Goal: Task Accomplishment & Management: Manage account settings

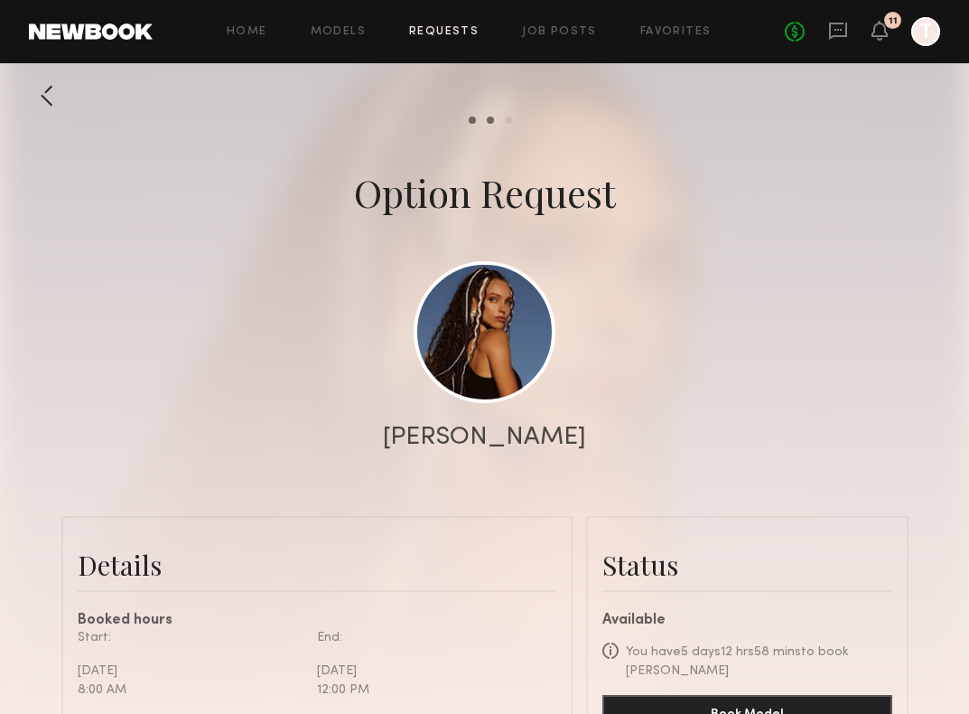
scroll to position [1044, 0]
click at [447, 27] on link "Requests" at bounding box center [444, 32] width 70 height 12
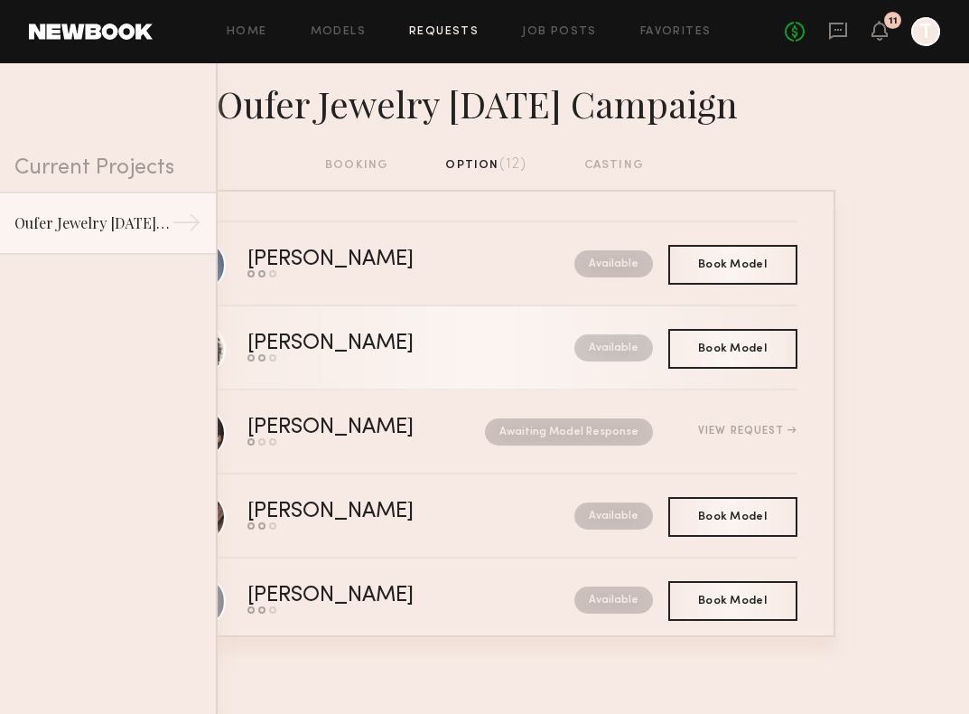
click at [336, 351] on div "Lua J." at bounding box center [371, 343] width 247 height 21
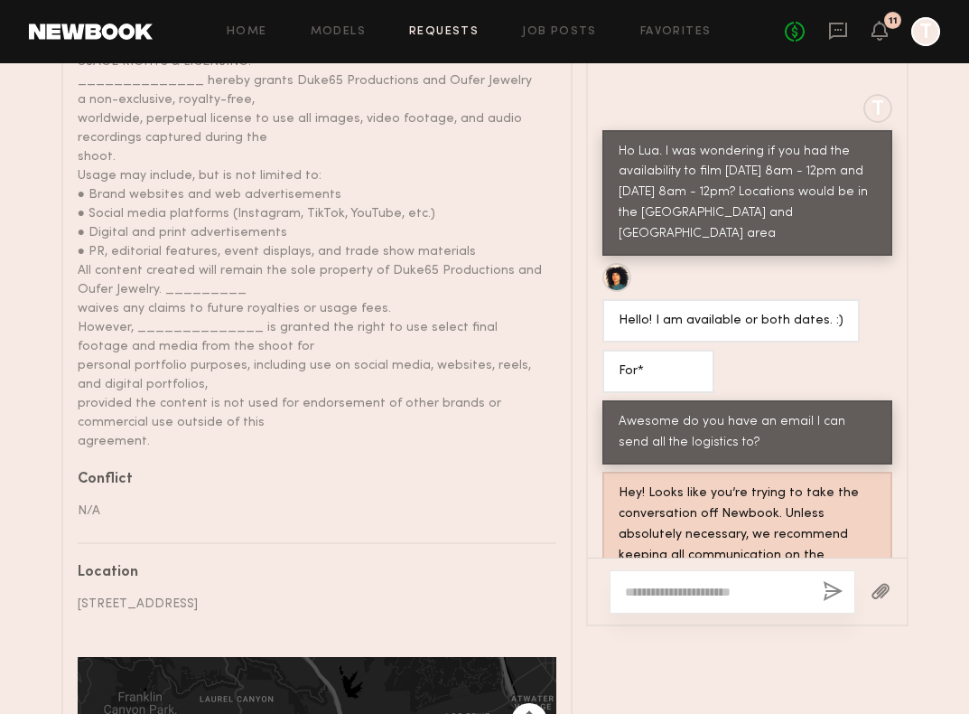
scroll to position [1150, 0]
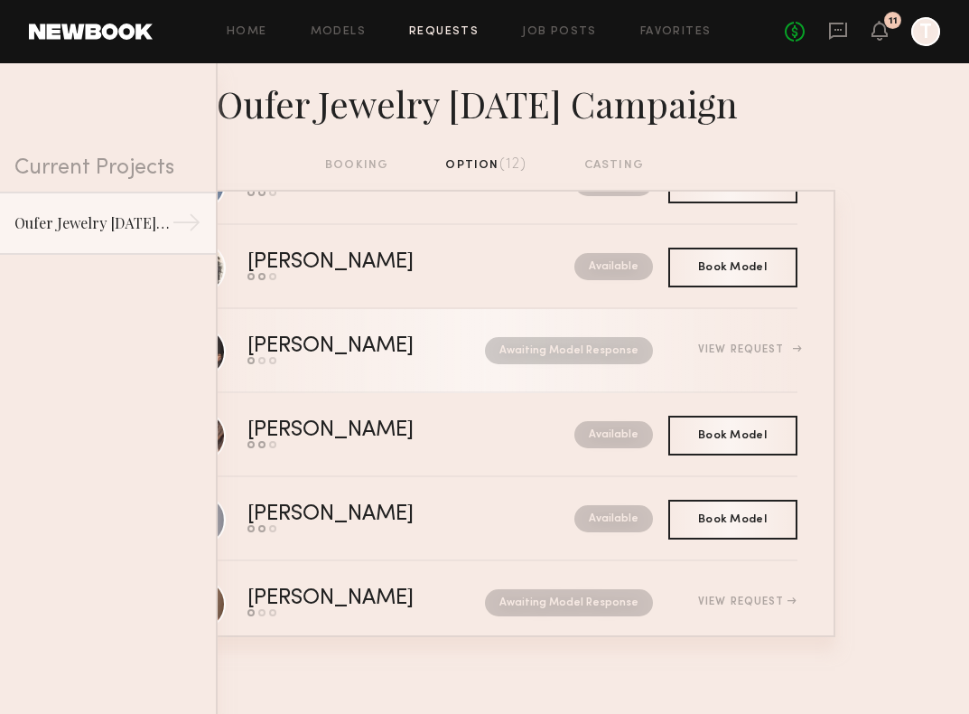
scroll to position [83, 0]
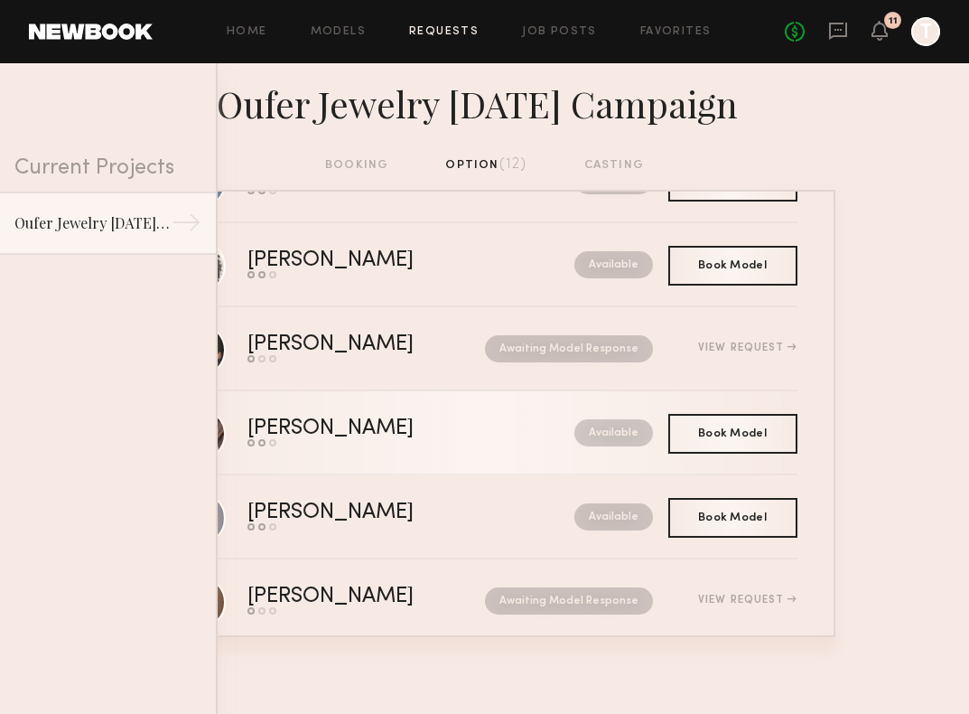
click at [386, 411] on link "Jill B. Send request Model response Book model Available" at bounding box center [485, 433] width 625 height 84
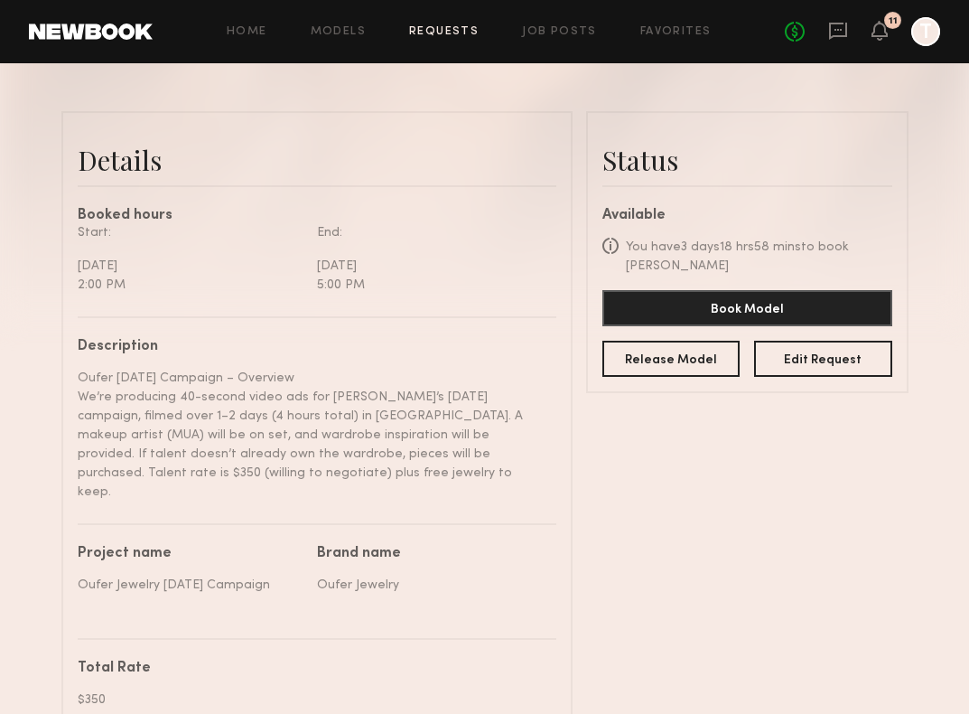
scroll to position [379, 0]
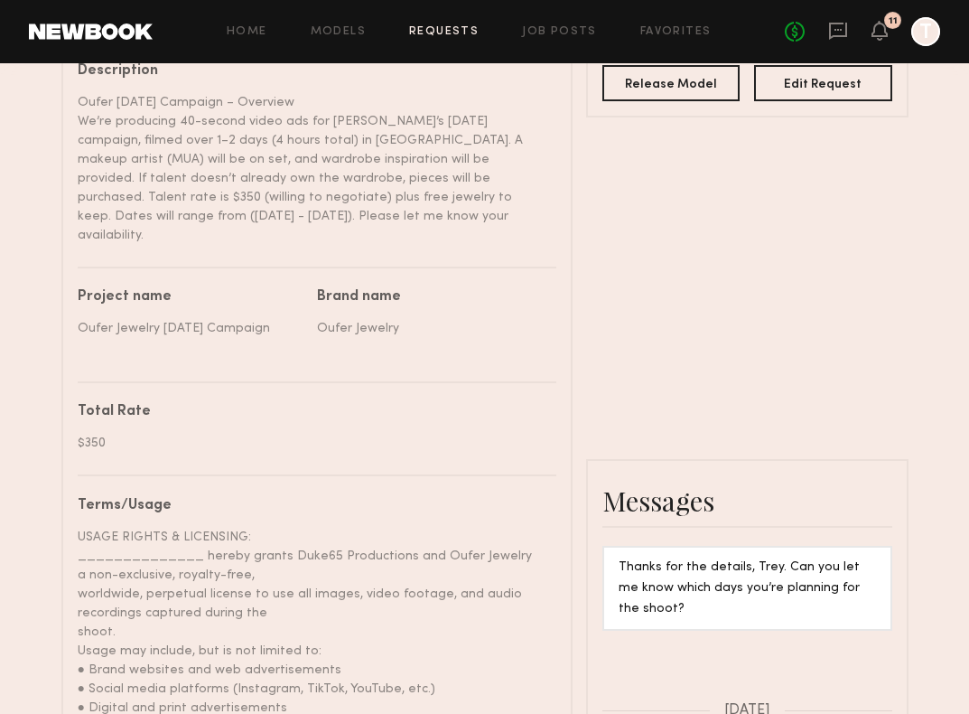
scroll to position [655, 0]
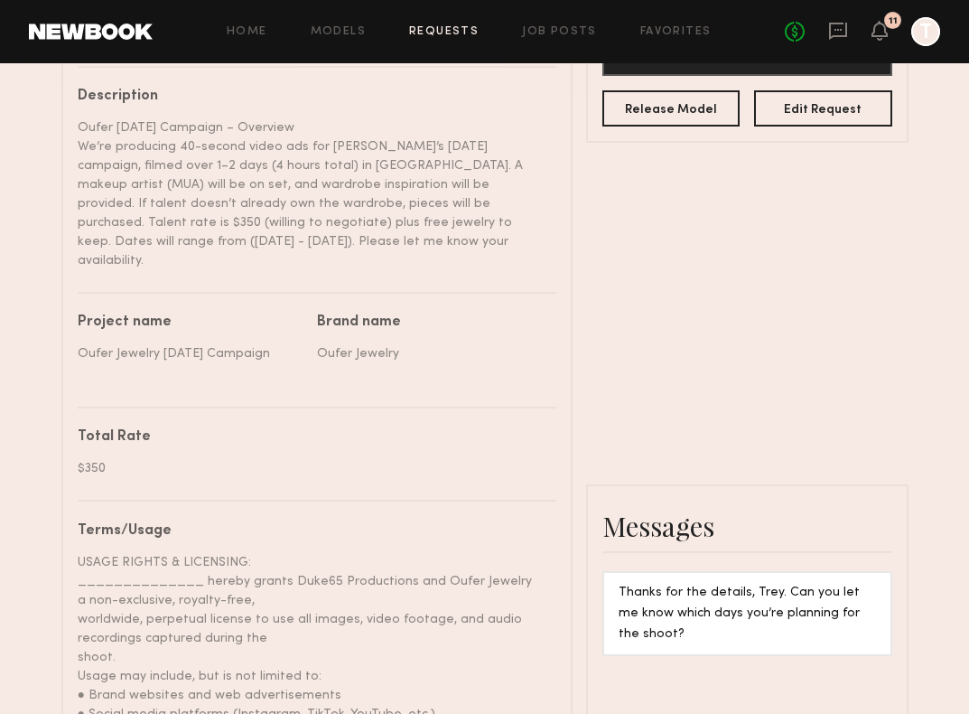
click at [441, 29] on link "Requests" at bounding box center [444, 32] width 70 height 12
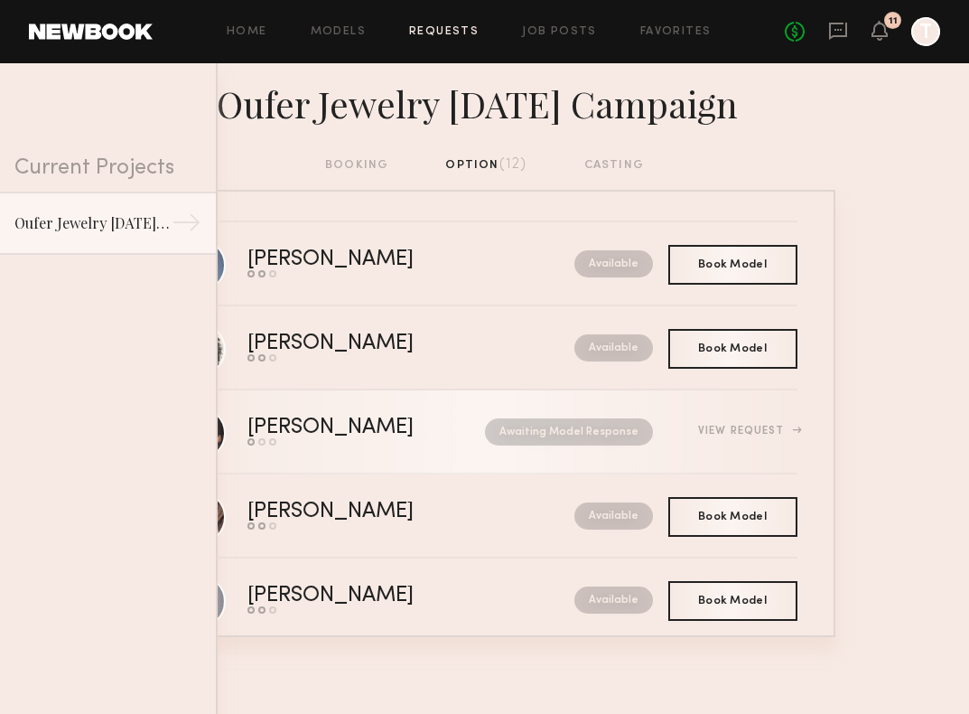
click at [369, 461] on link "Jess A. Send request Model response Book model Awaiting Model Response View Req…" at bounding box center [485, 432] width 625 height 84
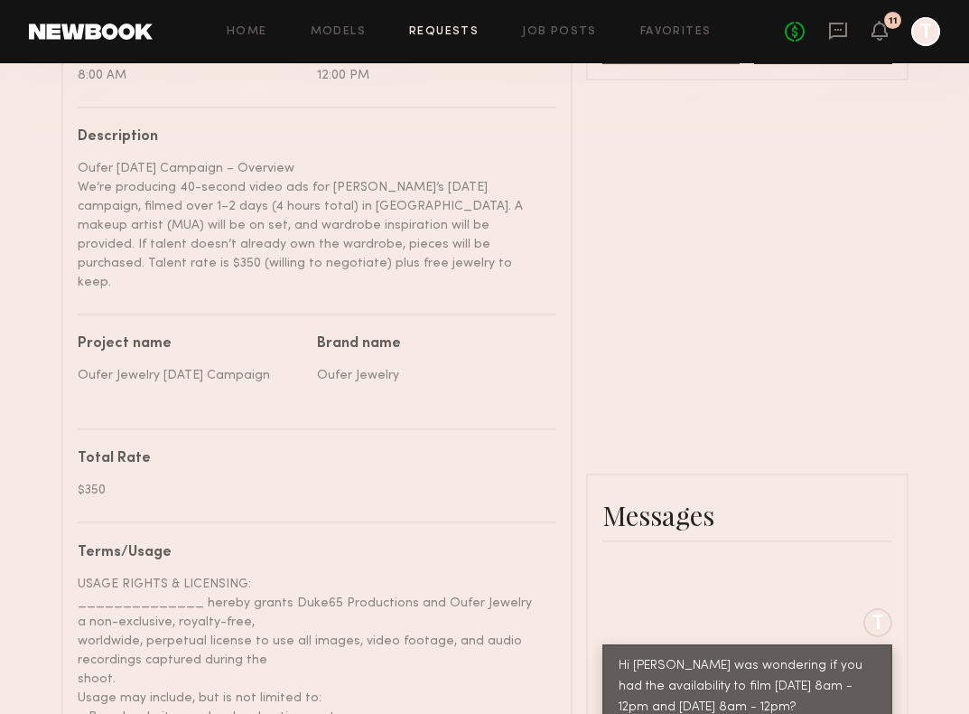
scroll to position [585, 0]
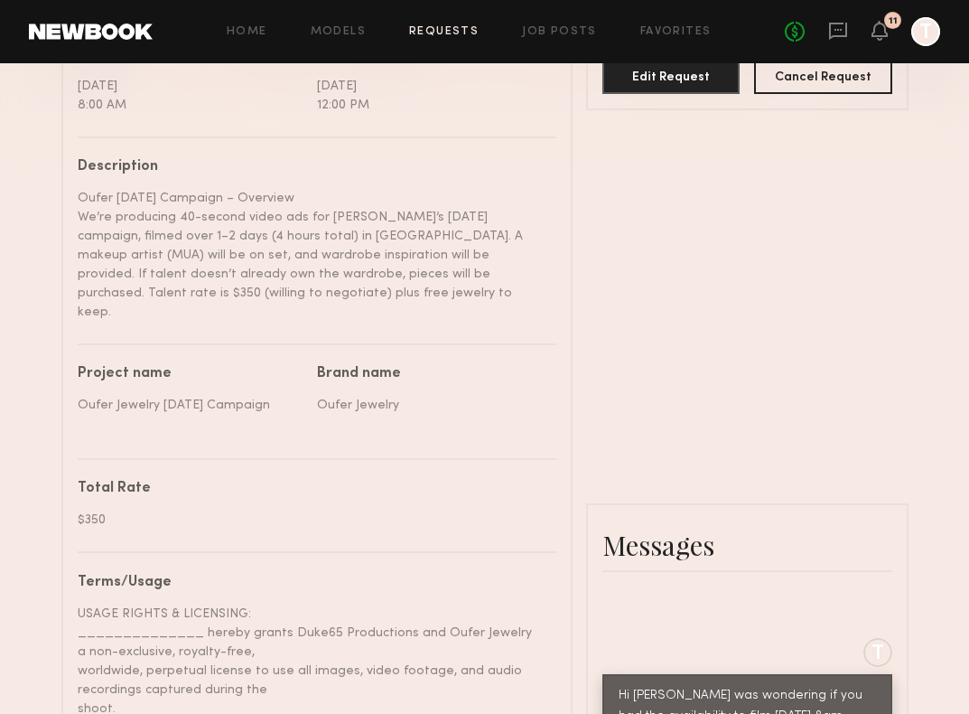
click at [433, 35] on link "Requests" at bounding box center [444, 32] width 70 height 12
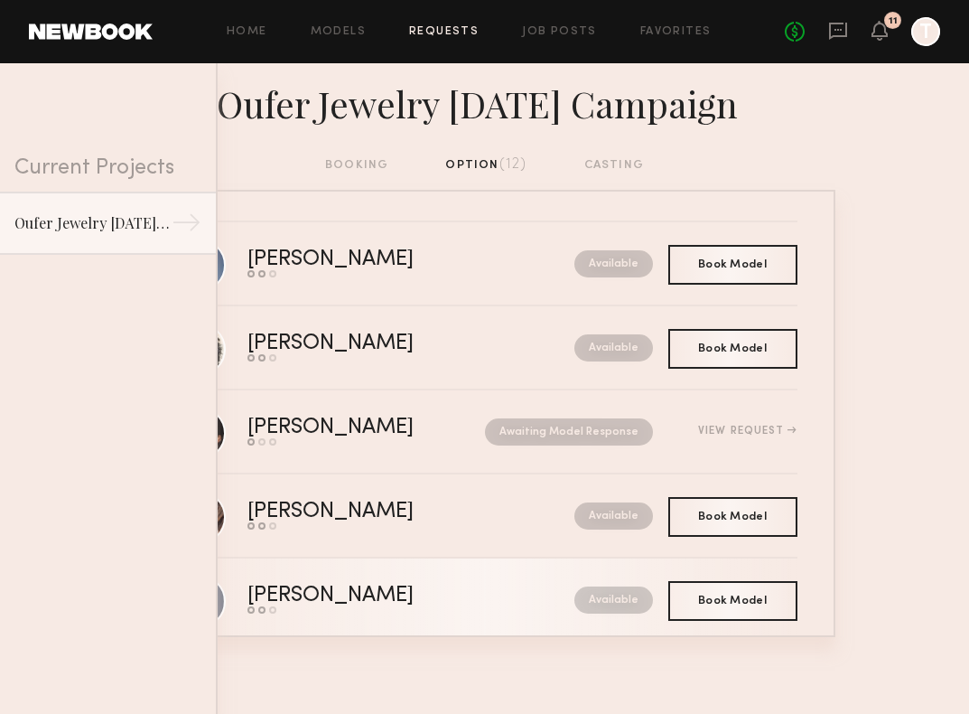
click at [428, 584] on link "Ivanka O. Send request Model response Book model Available" at bounding box center [485, 600] width 625 height 84
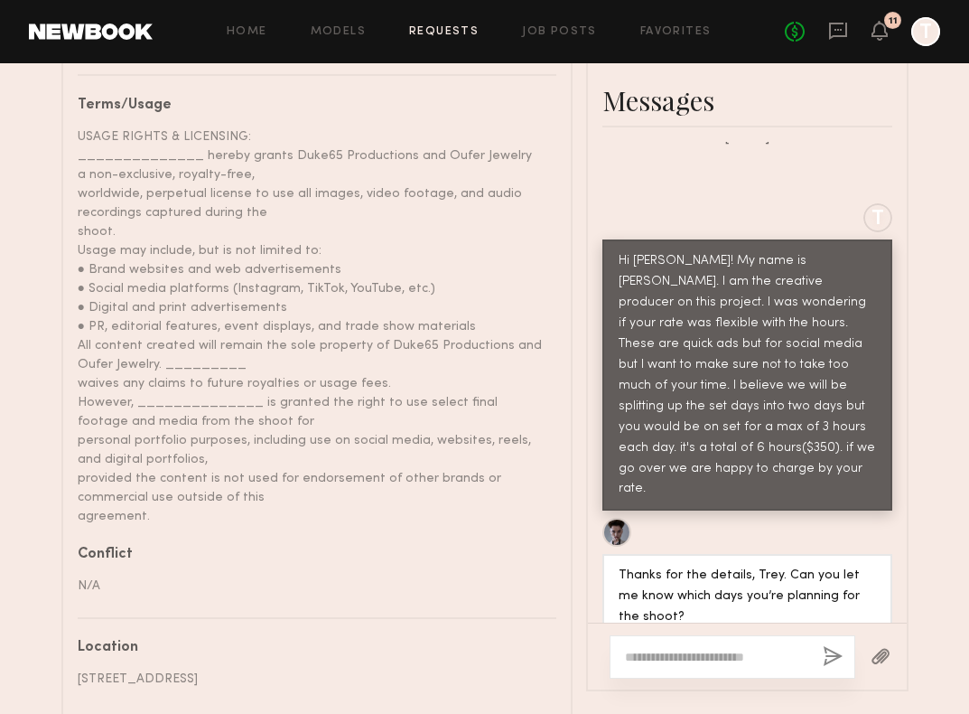
scroll to position [905, 0]
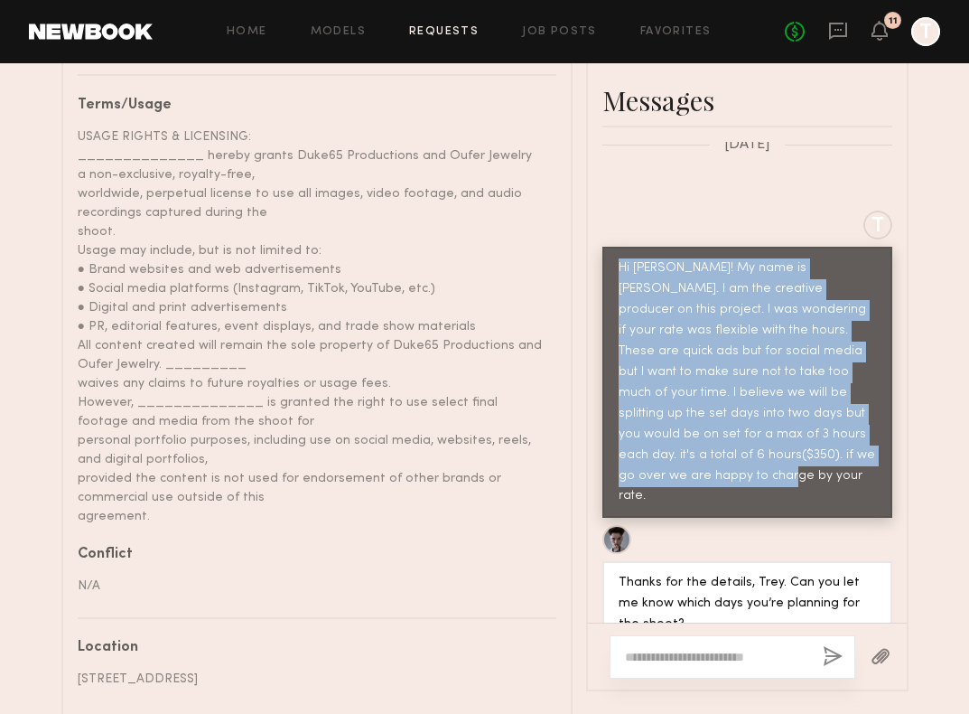
drag, startPoint x: 618, startPoint y: 223, endPoint x: 770, endPoint y: 417, distance: 246.5
click at [770, 417] on div "Hi Ivanka! My name is Trey. I am the creative producer on this project. I was w…" at bounding box center [748, 382] width 258 height 248
copy div "Hi Ivanka! My name is Trey. I am the creative producer on this project. I was w…"
click at [443, 36] on link "Requests" at bounding box center [444, 32] width 70 height 12
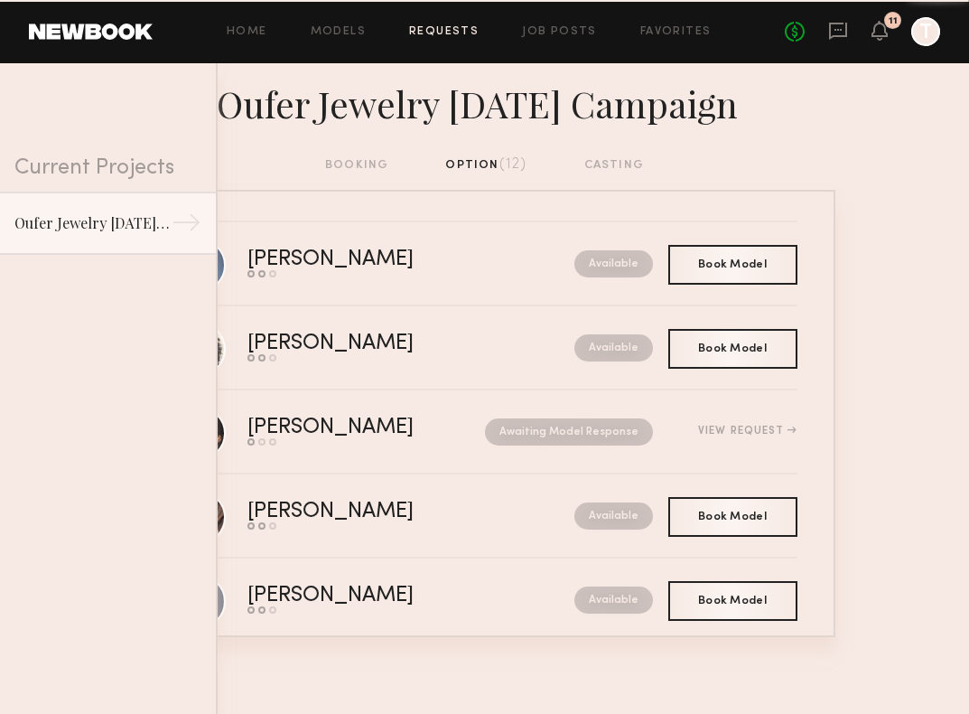
scroll to position [624, 0]
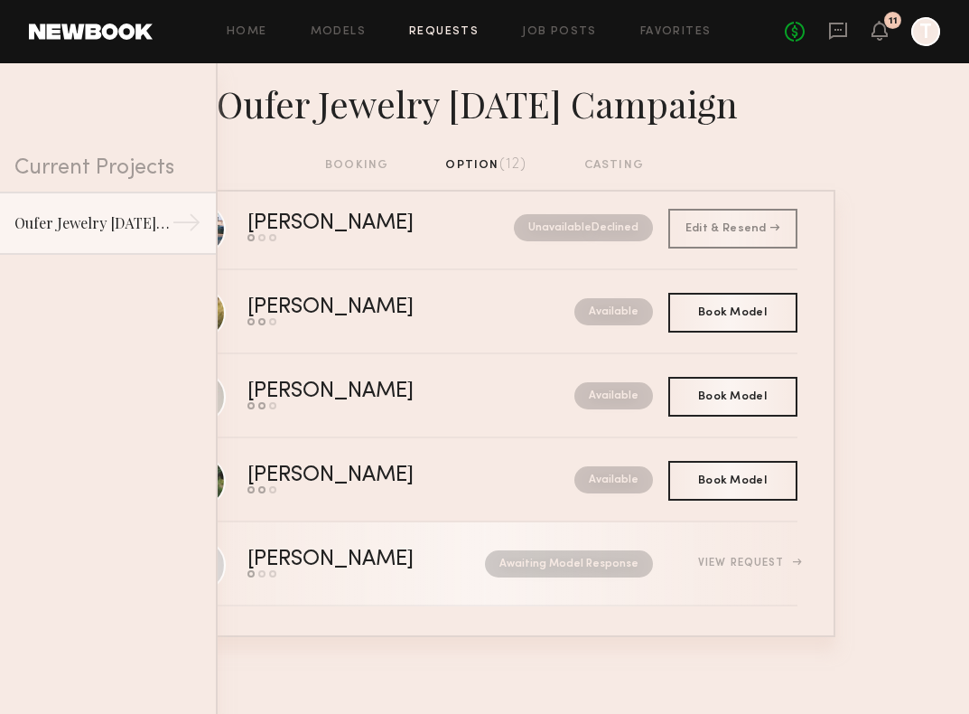
click at [375, 567] on div "Paige T." at bounding box center [349, 559] width 202 height 21
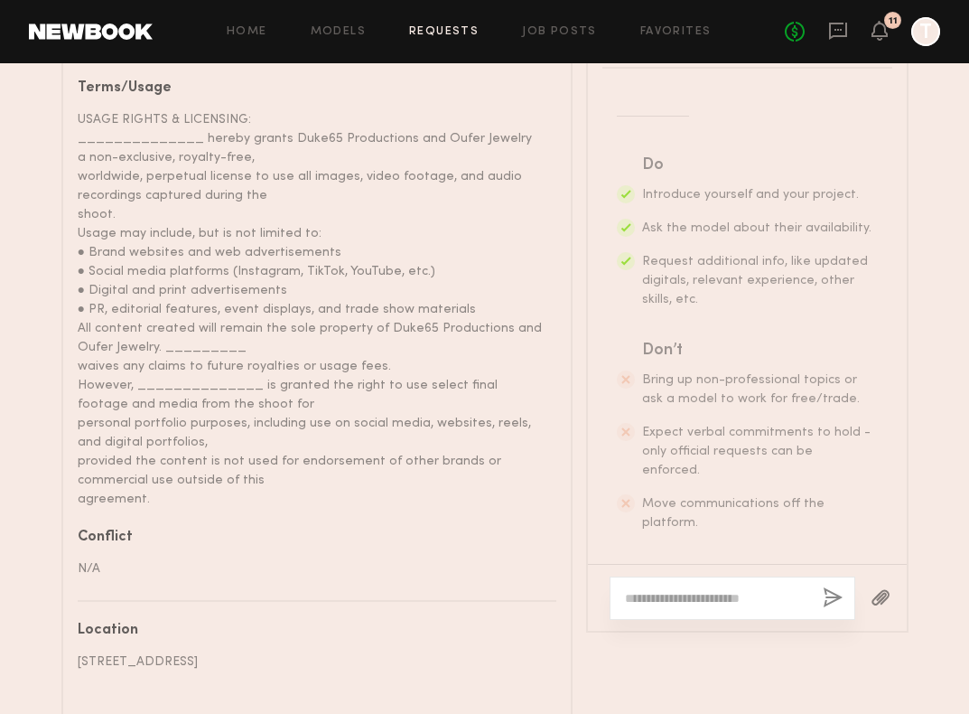
scroll to position [1185, 0]
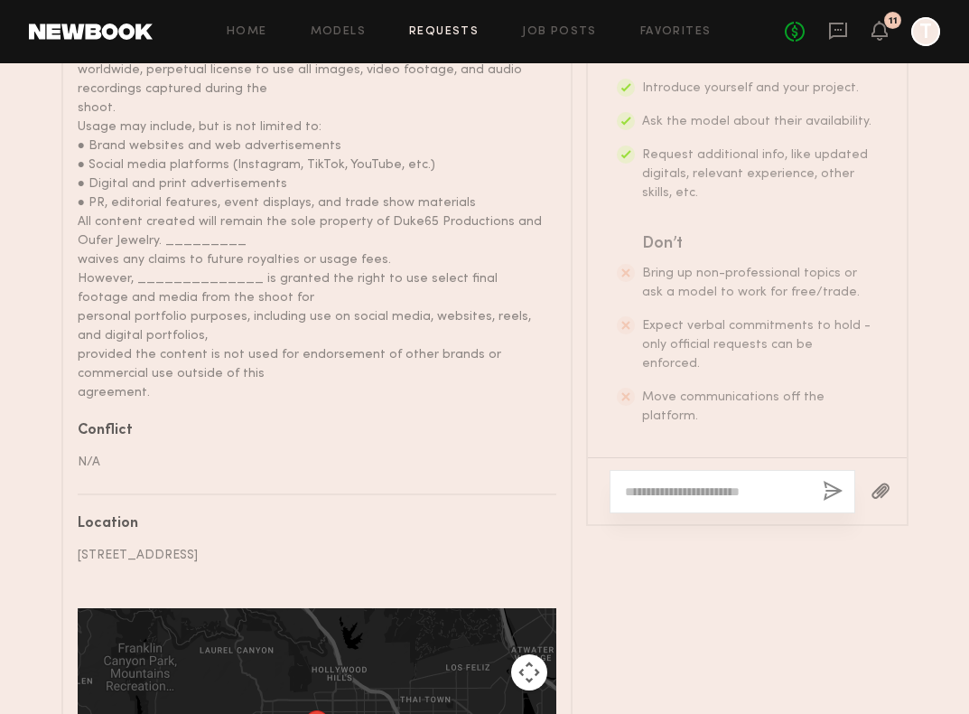
click at [734, 482] on textarea at bounding box center [716, 491] width 183 height 18
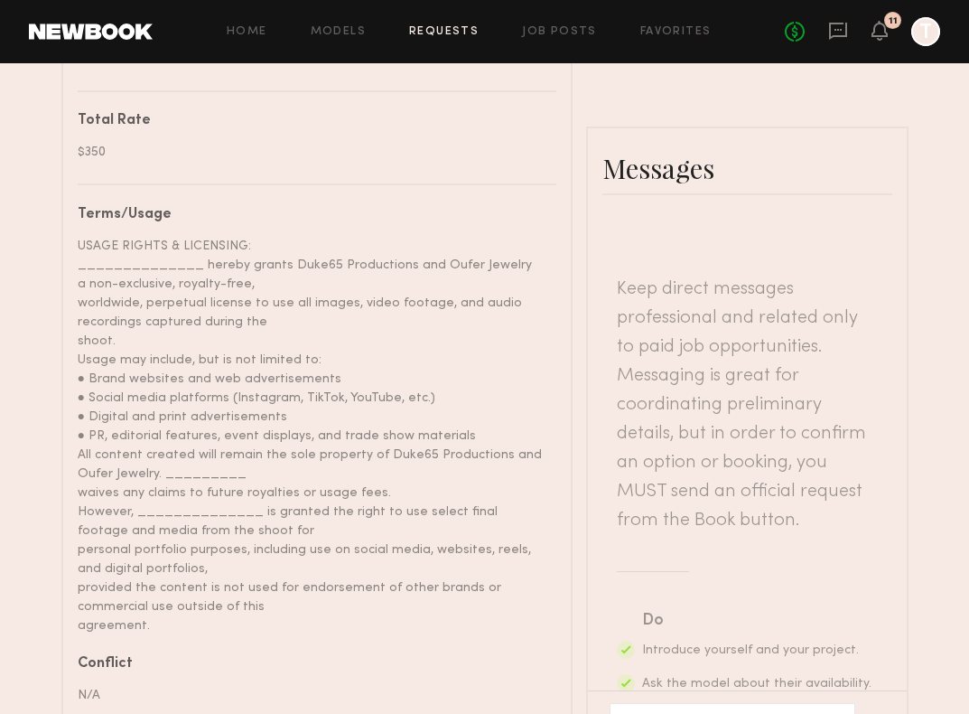
scroll to position [1046, 0]
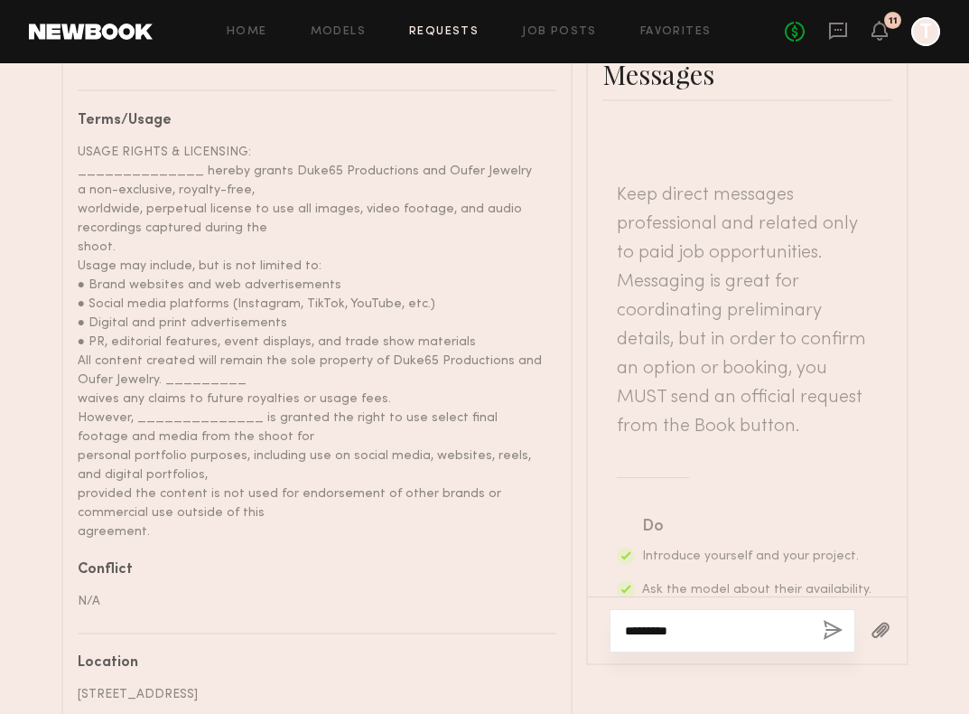
drag, startPoint x: 692, startPoint y: 626, endPoint x: 547, endPoint y: 606, distance: 146.8
click at [548, 607] on div "Details Booked hours Start: Monday, September 8 11:00 AM End: Monday, September…" at bounding box center [485, 252] width 848 height 1565
paste textarea "**********"
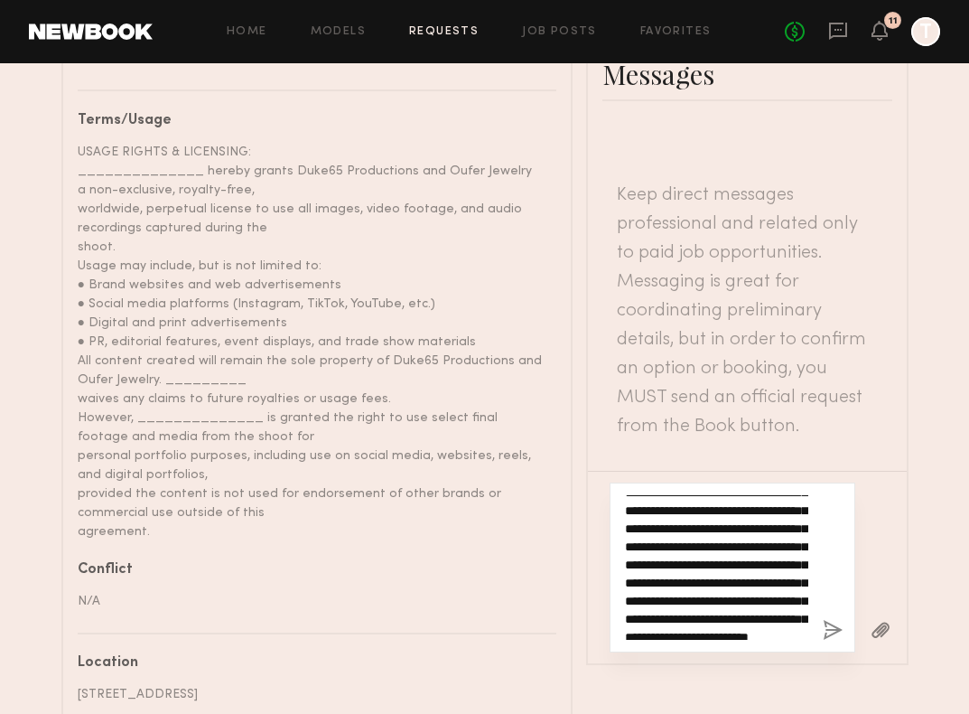
scroll to position [0, 0]
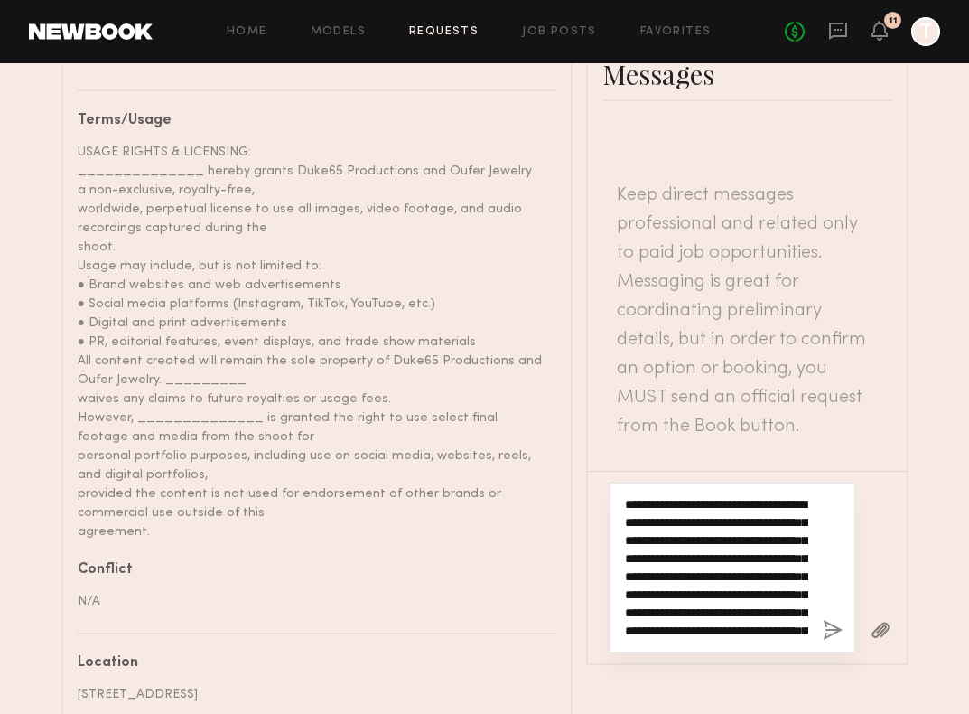
click at [681, 495] on textarea "**********" at bounding box center [716, 567] width 183 height 145
click at [676, 495] on textarea "**********" at bounding box center [716, 567] width 183 height 145
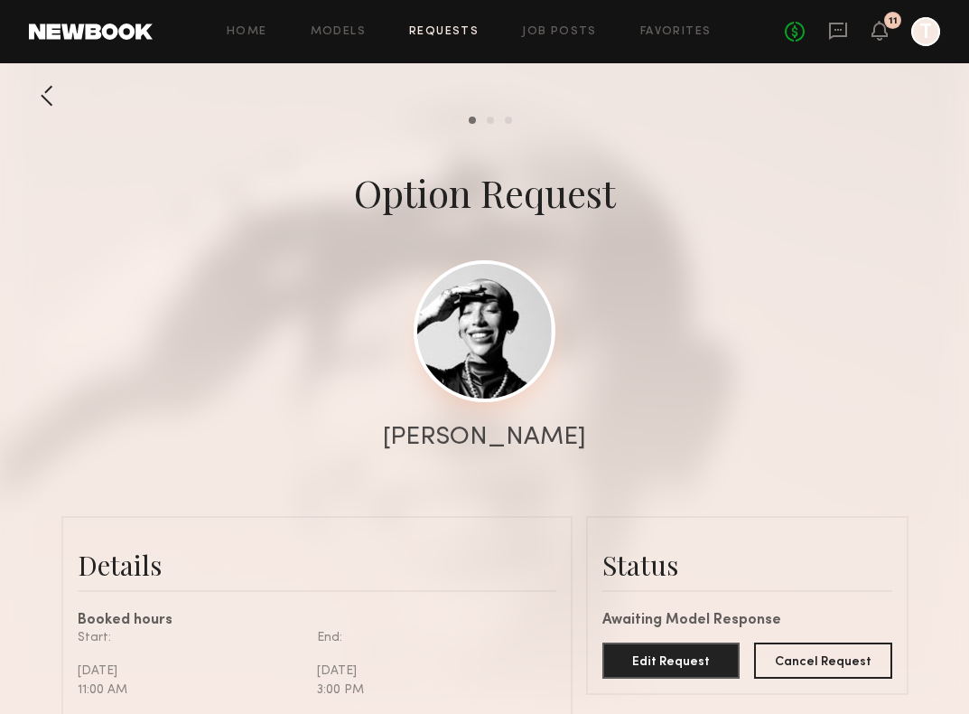
type textarea "**********"
click at [491, 357] on link at bounding box center [485, 331] width 142 height 142
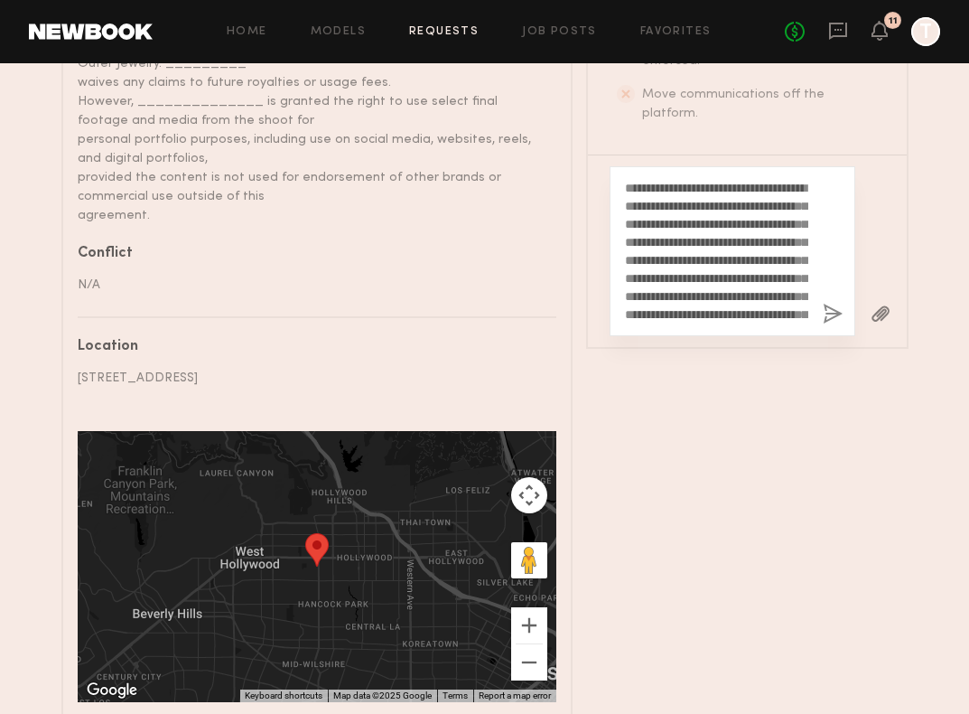
scroll to position [1352, 0]
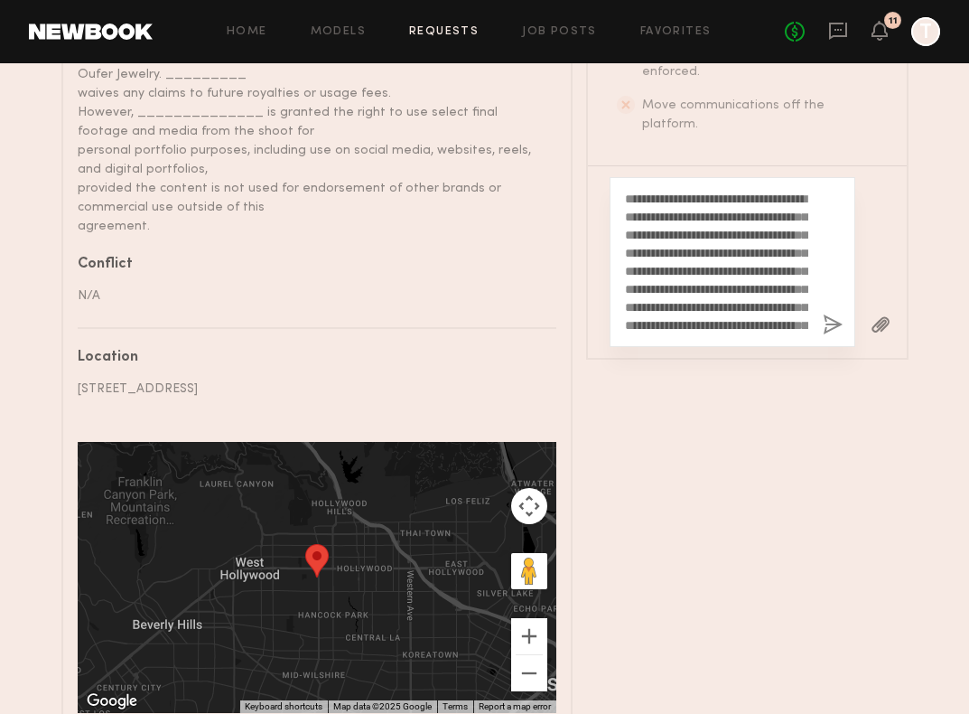
click at [826, 316] on button "button" at bounding box center [833, 325] width 20 height 23
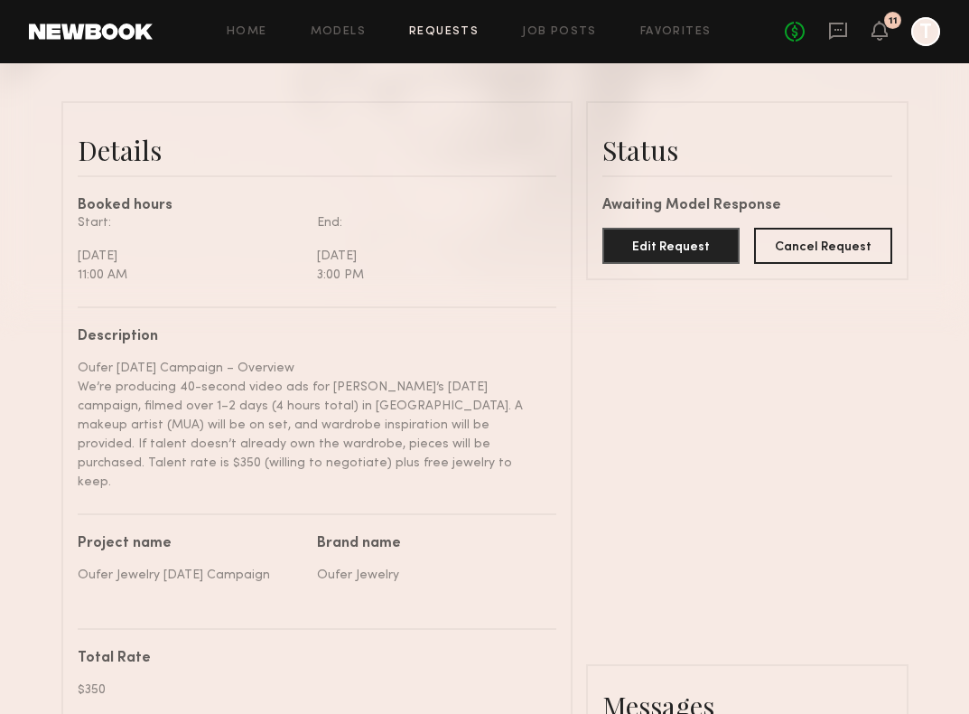
scroll to position [258, 0]
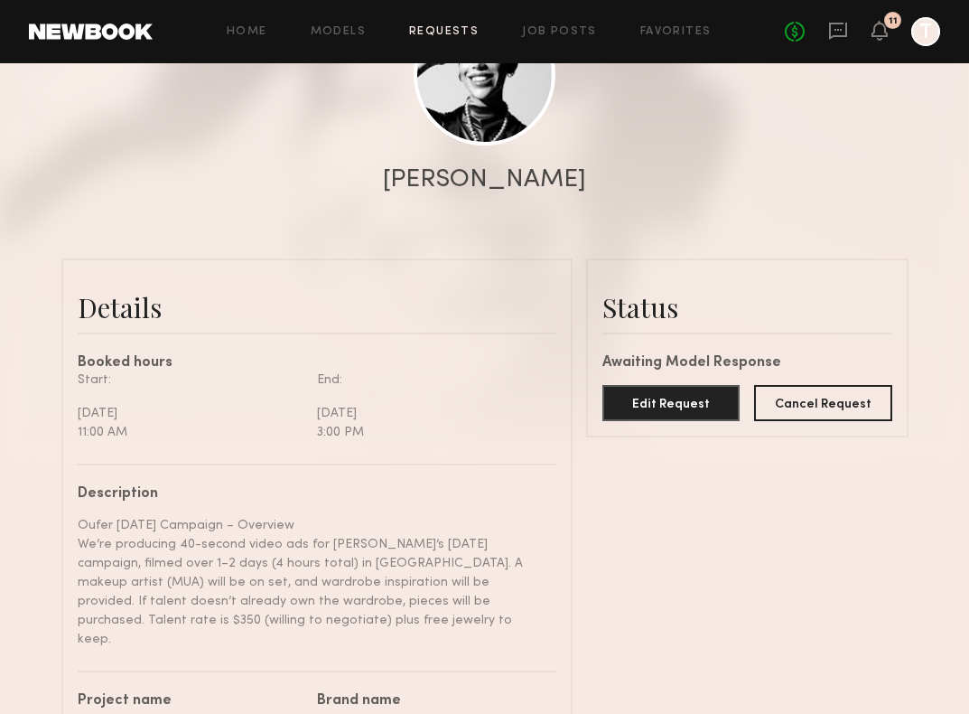
click at [452, 28] on link "Requests" at bounding box center [444, 32] width 70 height 12
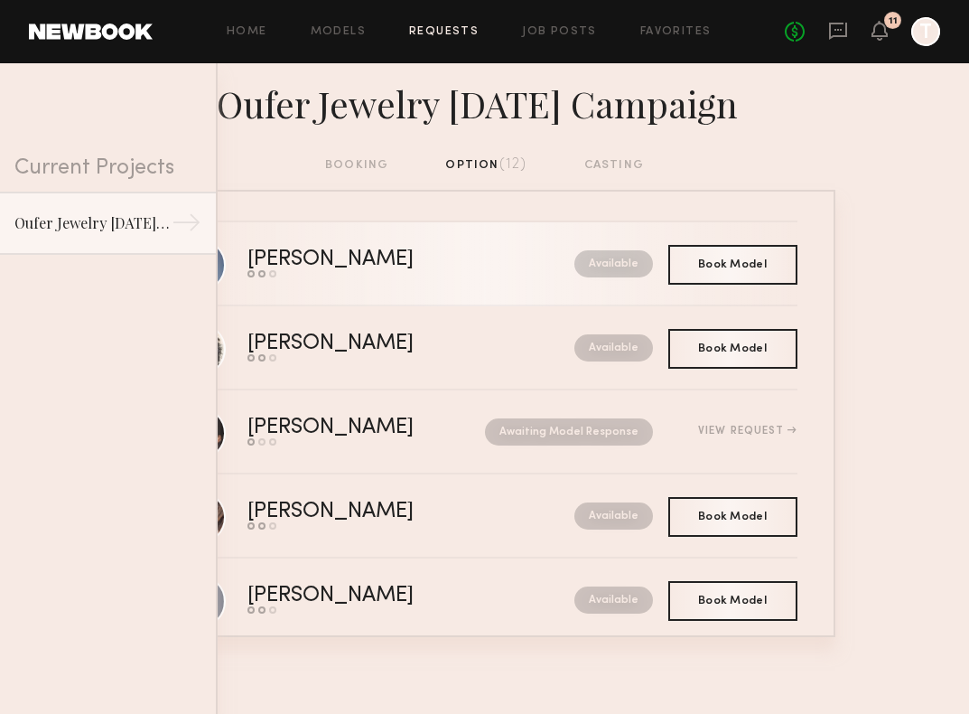
click at [494, 255] on div "Available" at bounding box center [573, 263] width 159 height 27
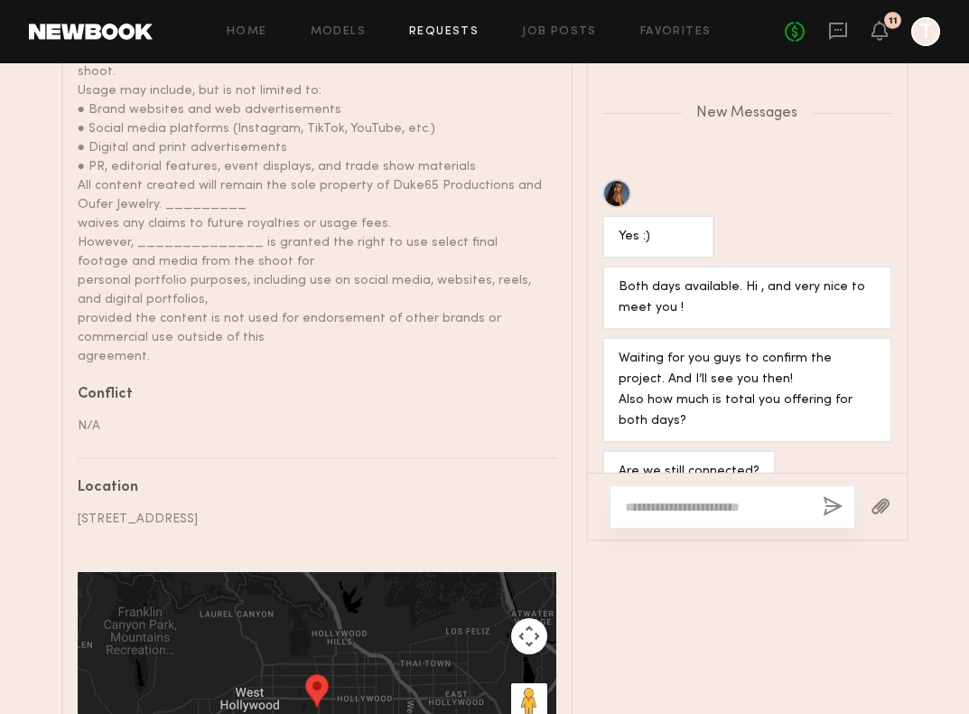
scroll to position [1223, 0]
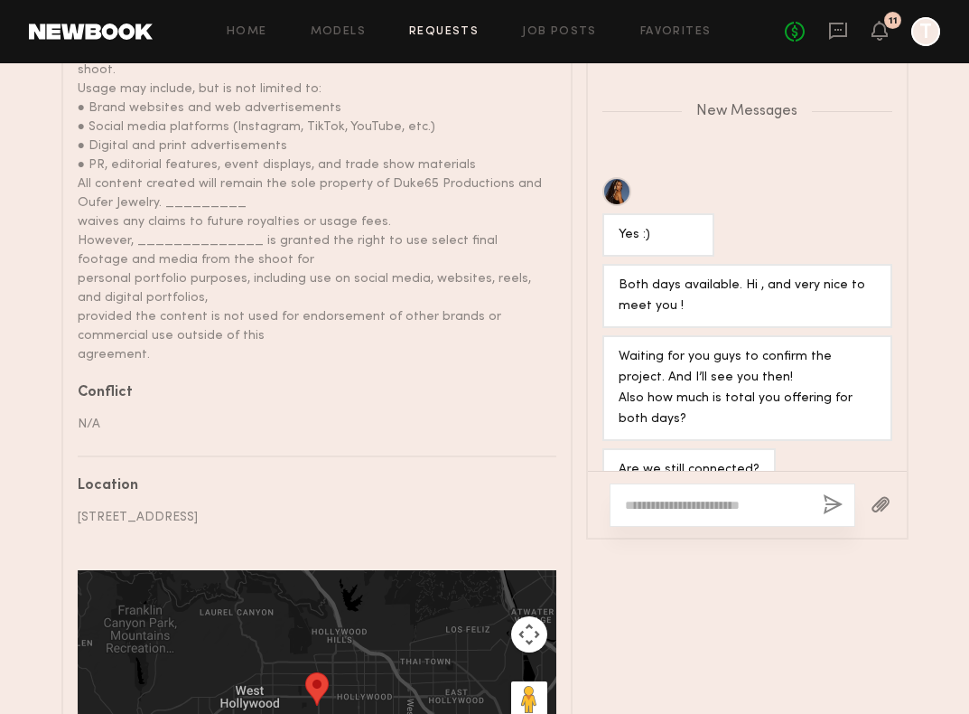
click at [673, 496] on textarea at bounding box center [716, 505] width 183 height 18
type textarea "**********"
click at [830, 494] on button "button" at bounding box center [833, 505] width 20 height 23
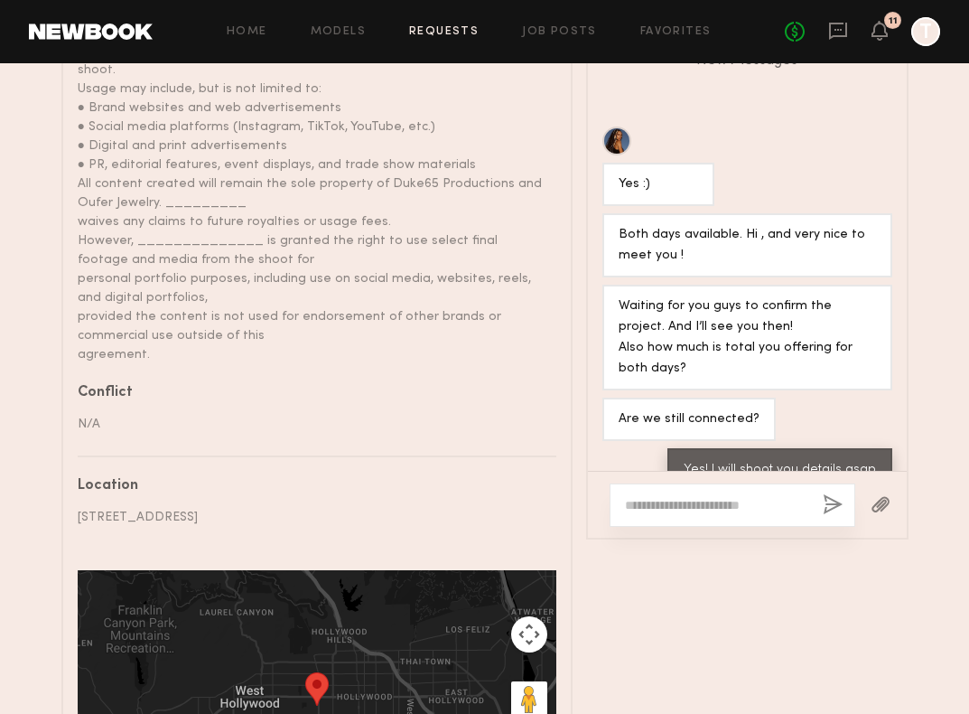
click at [460, 23] on div "Home Models Requests Job Posts Favorites Sign Out No fees up to $5,000 11 T" at bounding box center [547, 31] width 788 height 29
click at [449, 26] on link "Requests" at bounding box center [444, 32] width 70 height 12
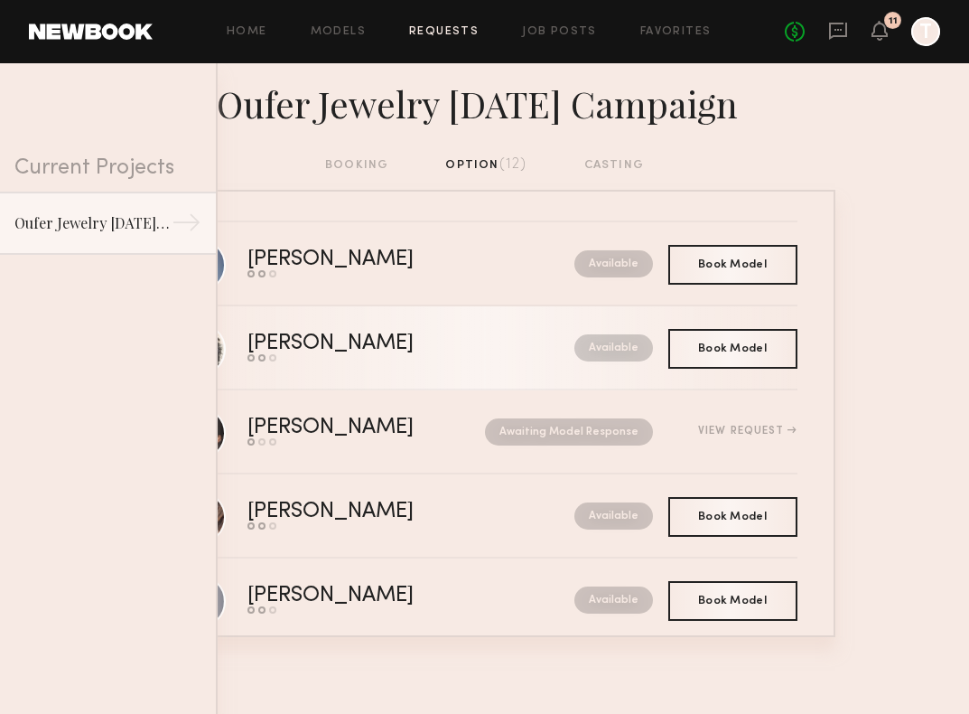
click at [363, 337] on div "Lua J." at bounding box center [371, 343] width 247 height 21
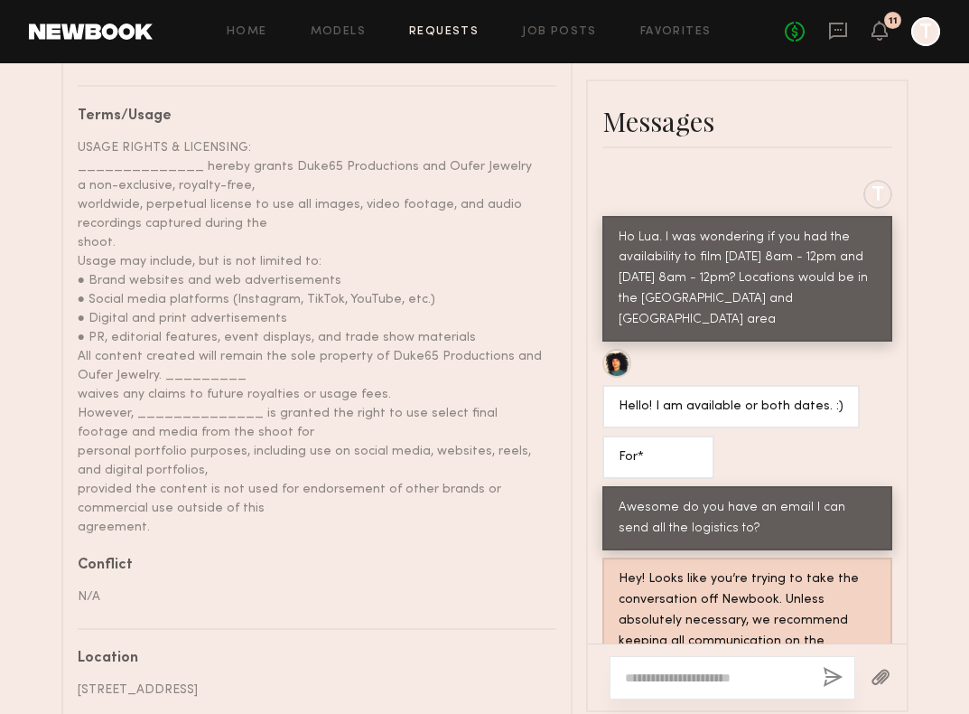
scroll to position [951, 0]
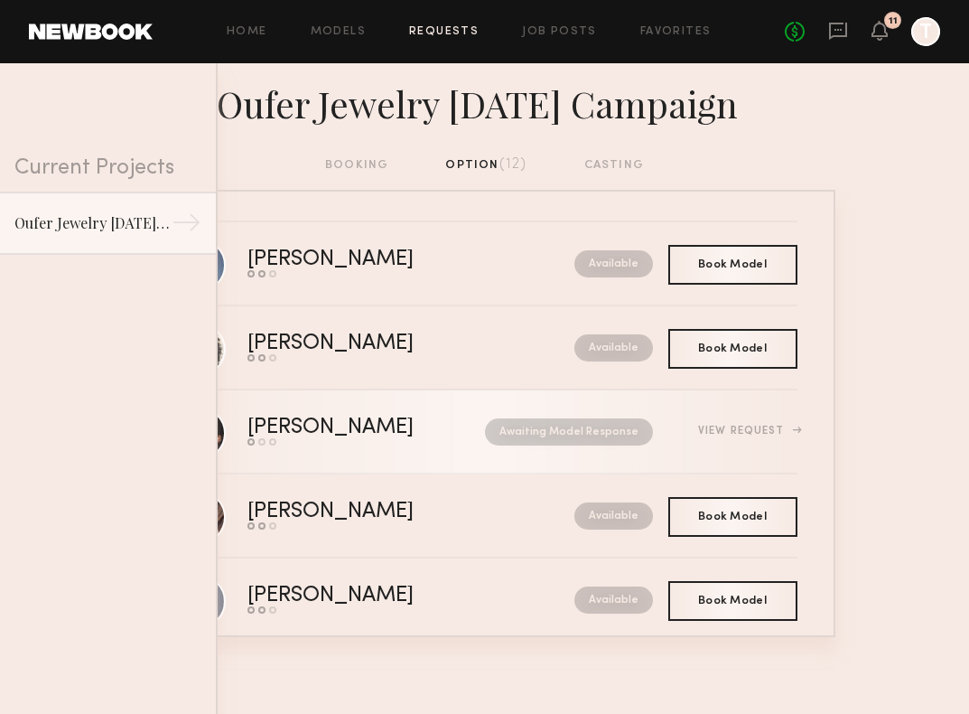
click at [370, 448] on link "Jess A. Send request Model response Book model Awaiting Model Response View Req…" at bounding box center [485, 432] width 625 height 84
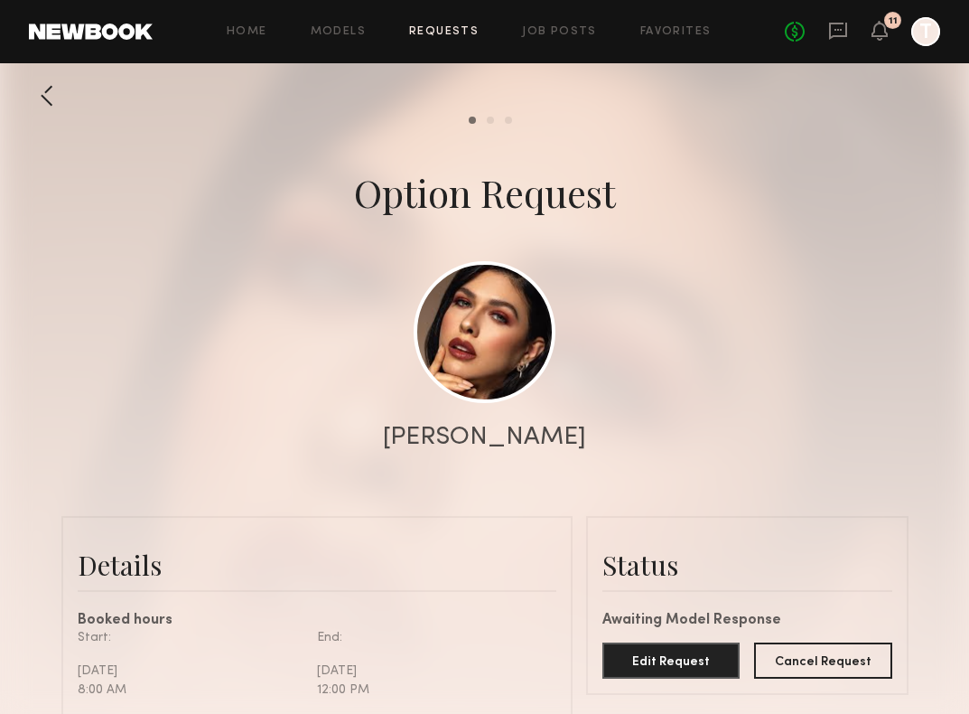
click at [448, 27] on link "Requests" at bounding box center [444, 32] width 70 height 12
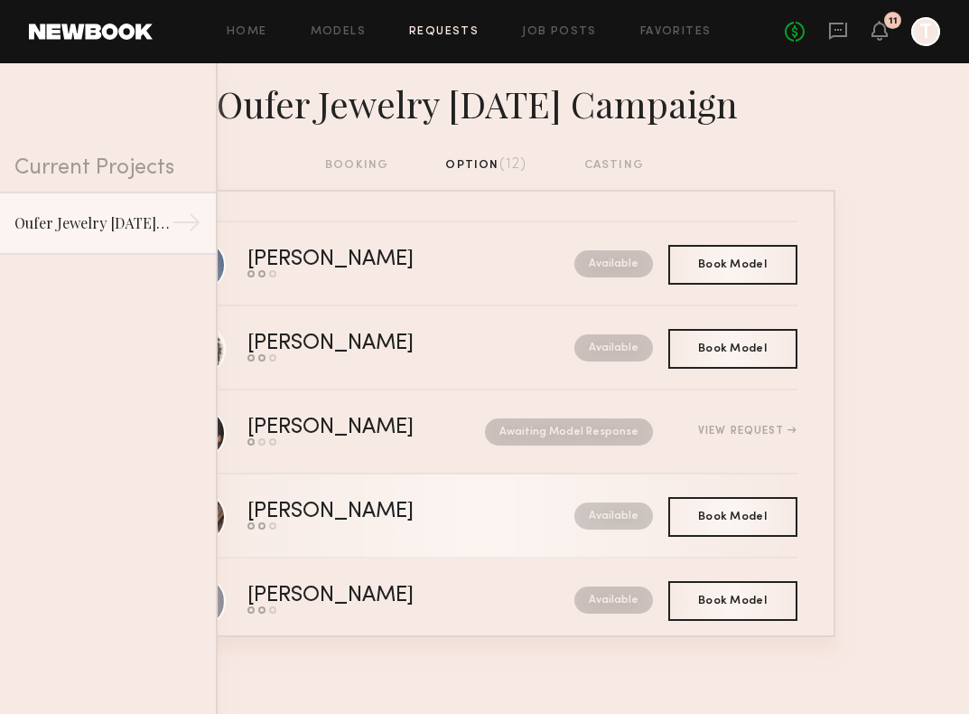
click at [477, 529] on div "Jill B. Send request Model response Book model Available" at bounding box center [523, 515] width 550 height 28
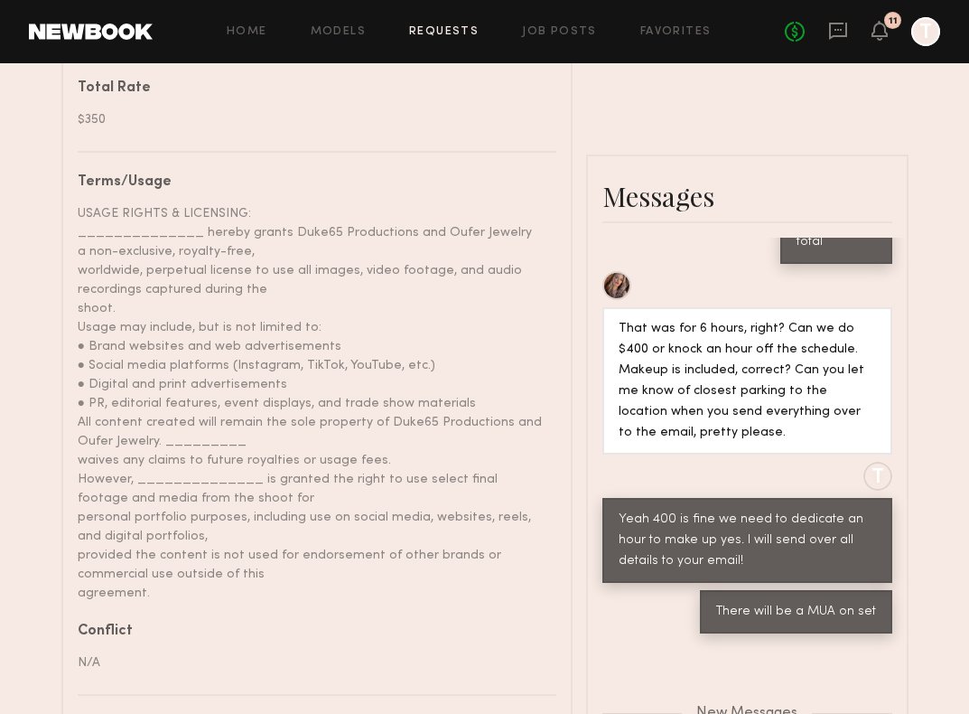
scroll to position [897, 0]
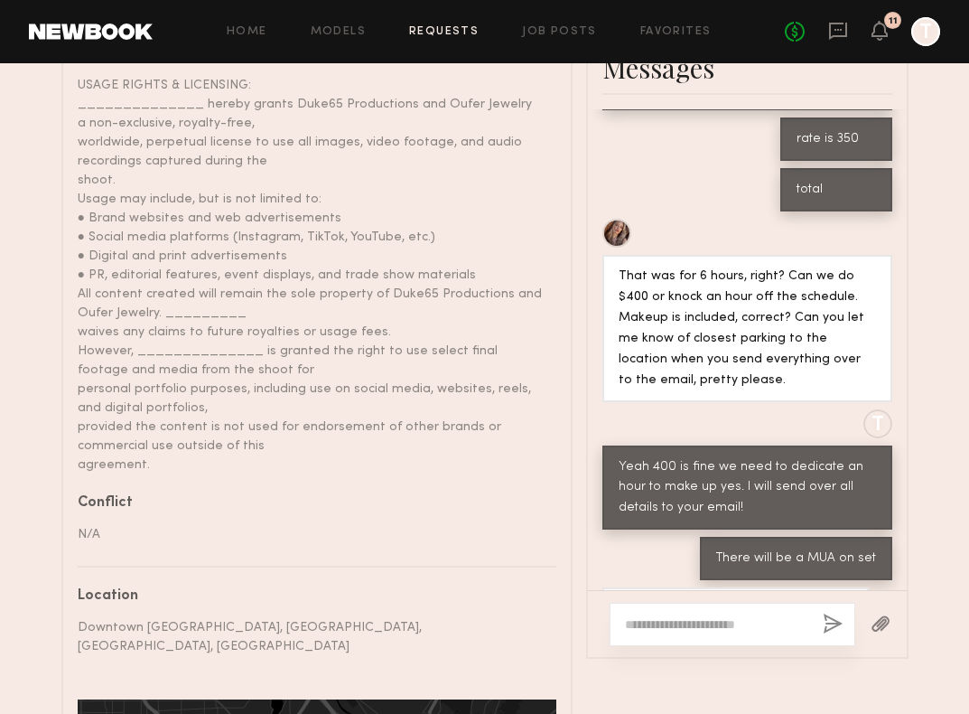
scroll to position [905, 0]
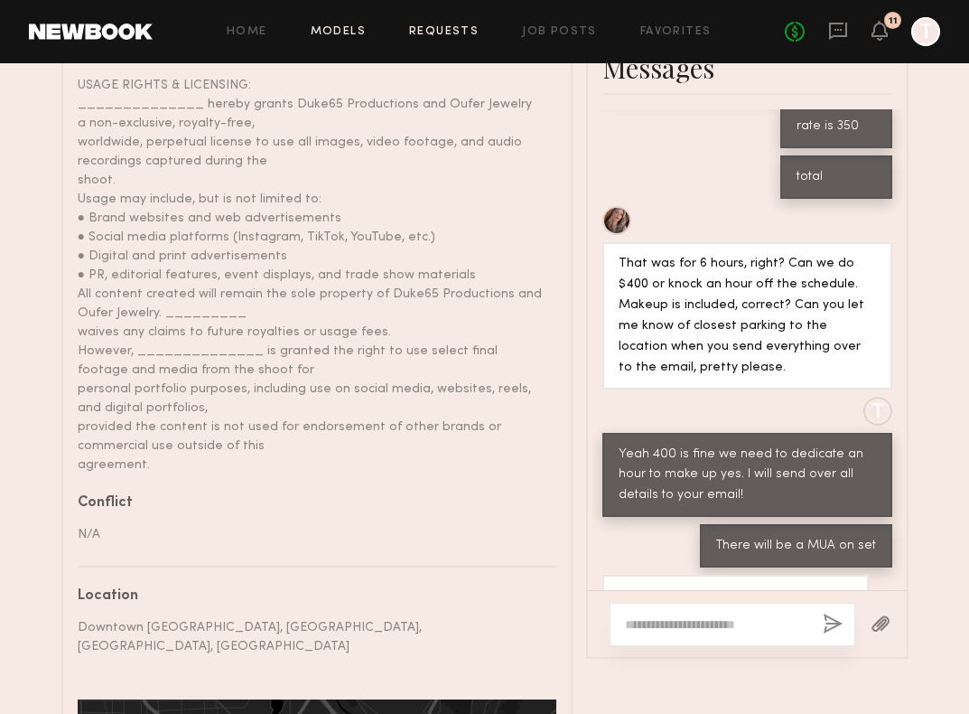
click at [343, 32] on link "Models" at bounding box center [338, 32] width 55 height 12
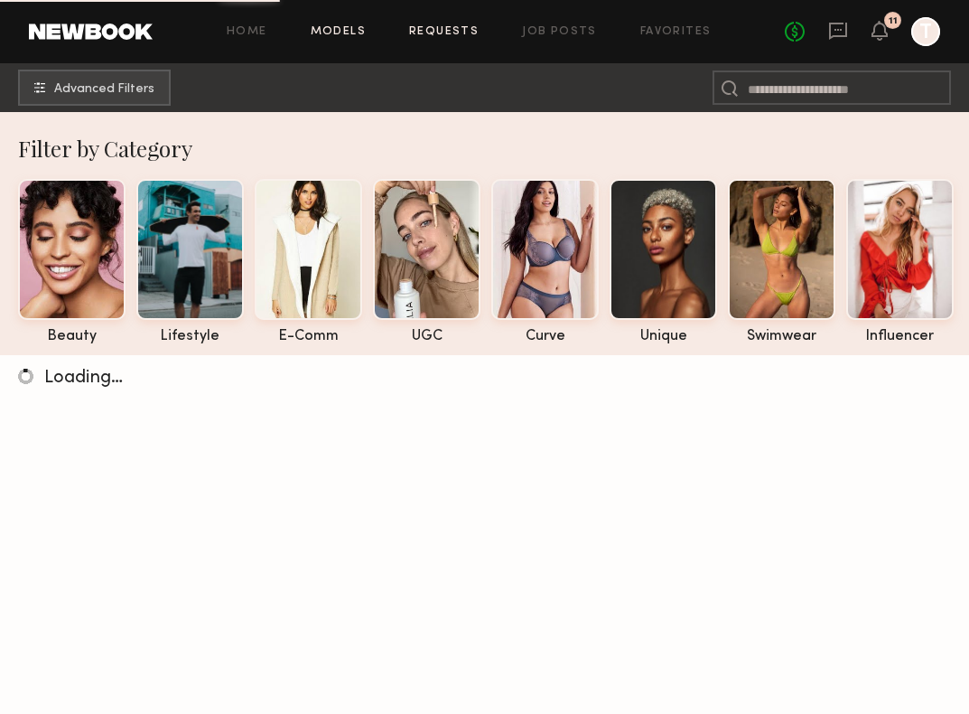
click at [441, 30] on link "Requests" at bounding box center [444, 32] width 70 height 12
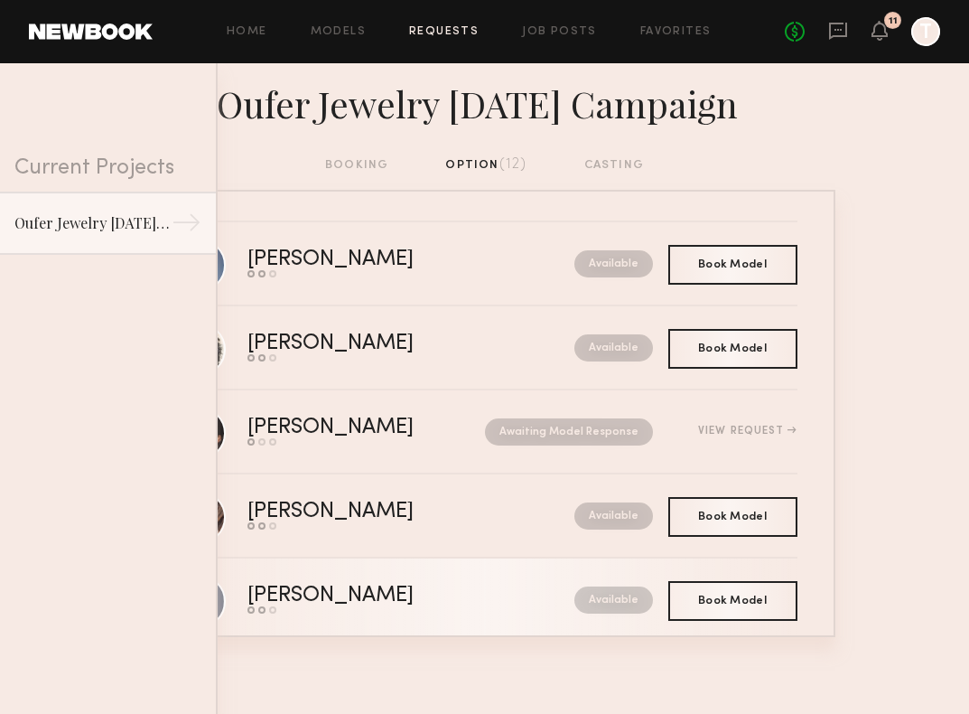
click at [420, 608] on div "Send request Model response Book model" at bounding box center [371, 609] width 247 height 7
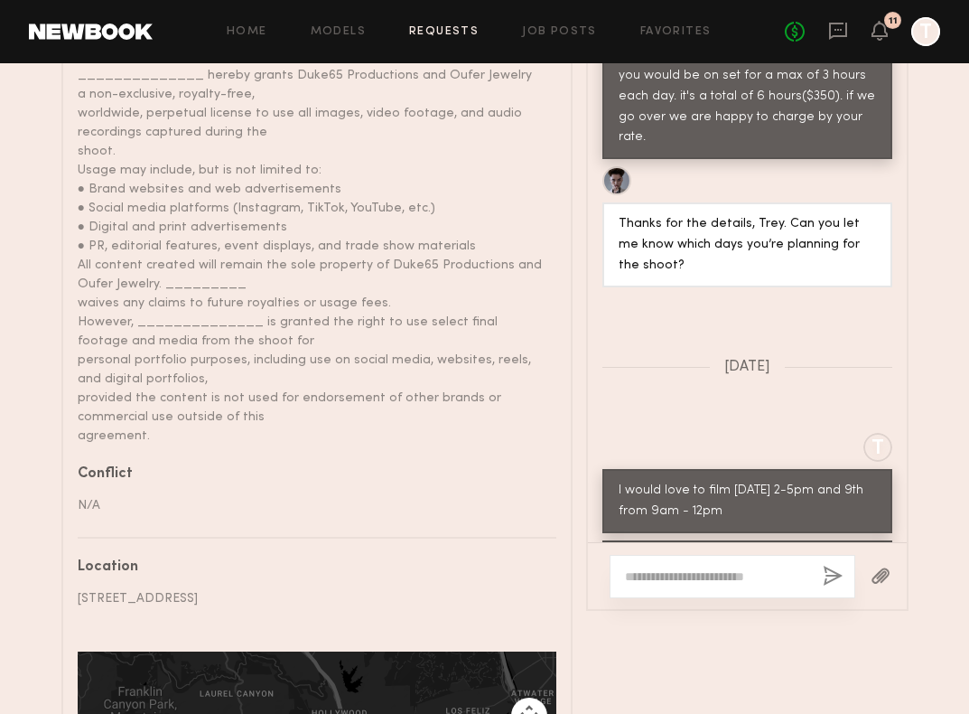
scroll to position [1158, 0]
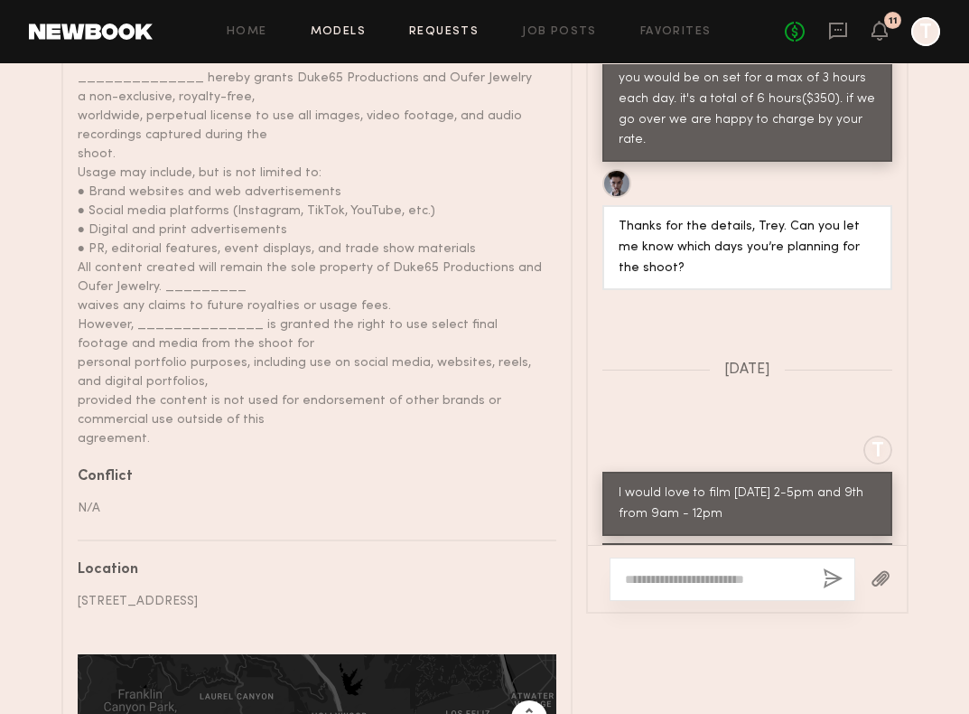
click at [339, 34] on link "Models" at bounding box center [338, 32] width 55 height 12
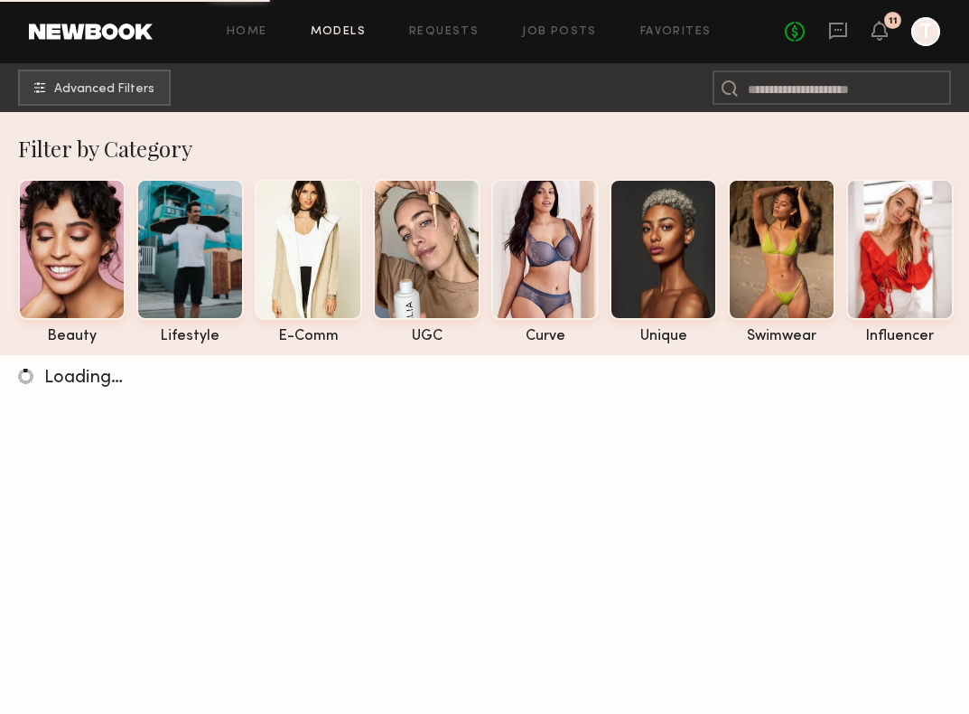
click at [458, 23] on div "Home Models Requests Job Posts Favorites Sign Out No fees up to $5,000 11 T" at bounding box center [547, 31] width 788 height 29
click at [458, 31] on link "Requests" at bounding box center [444, 32] width 70 height 12
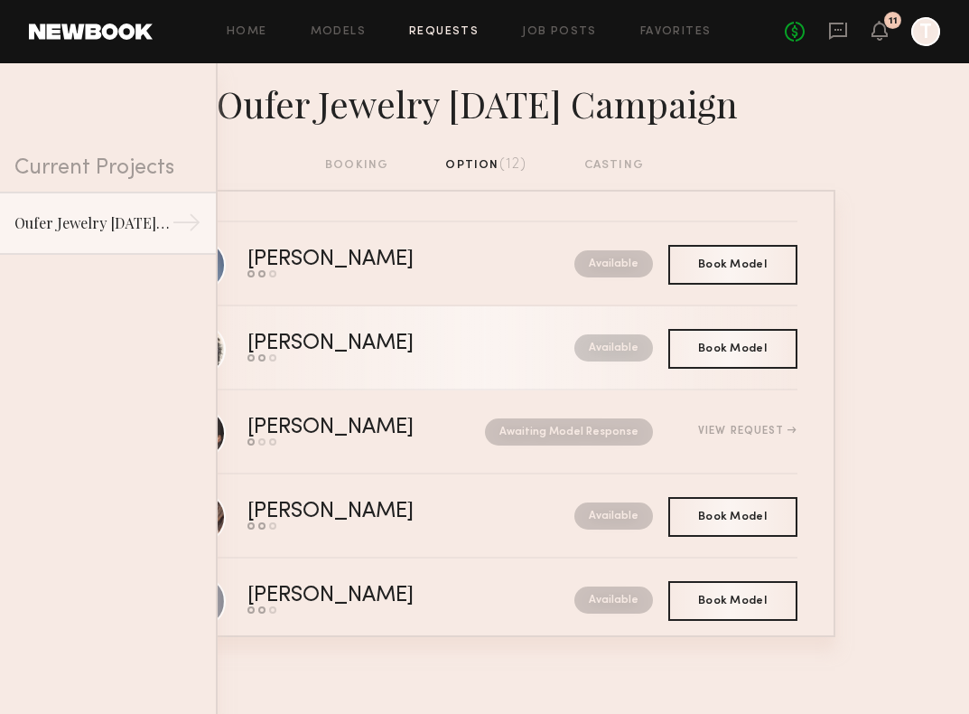
click at [340, 387] on link "Lua J. Send request Model response Book model Available" at bounding box center [485, 348] width 625 height 84
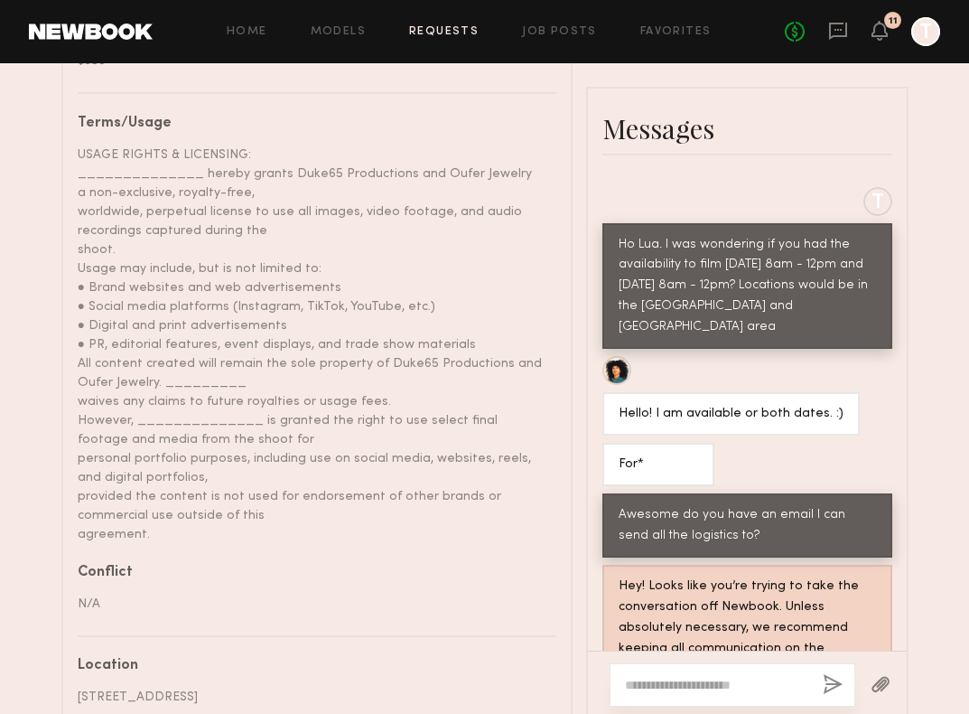
scroll to position [1054, 0]
